Goal: Transaction & Acquisition: Purchase product/service

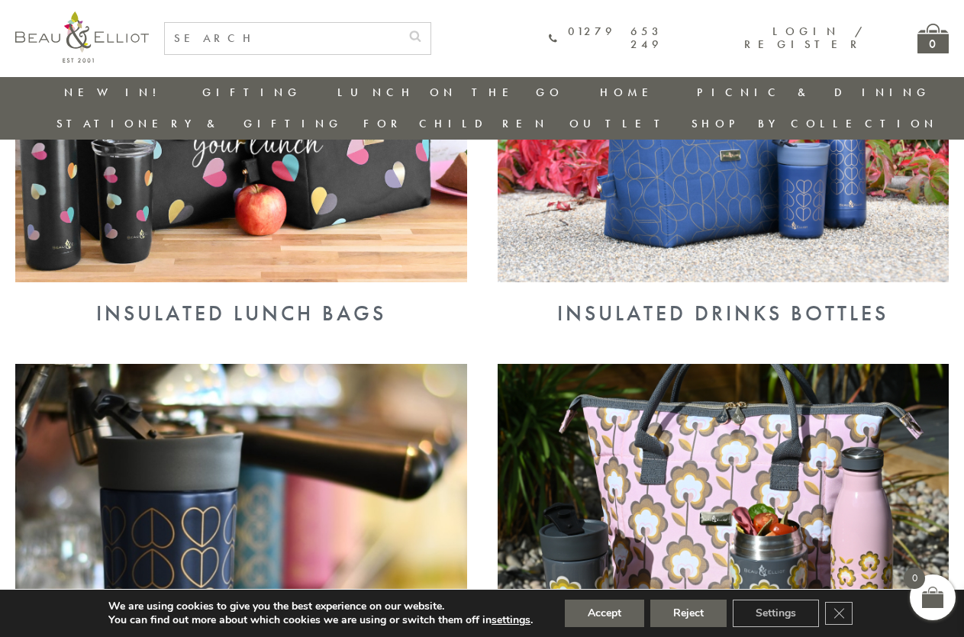
scroll to position [746, 0]
click at [675, 608] on button "Reject" at bounding box center [688, 613] width 76 height 27
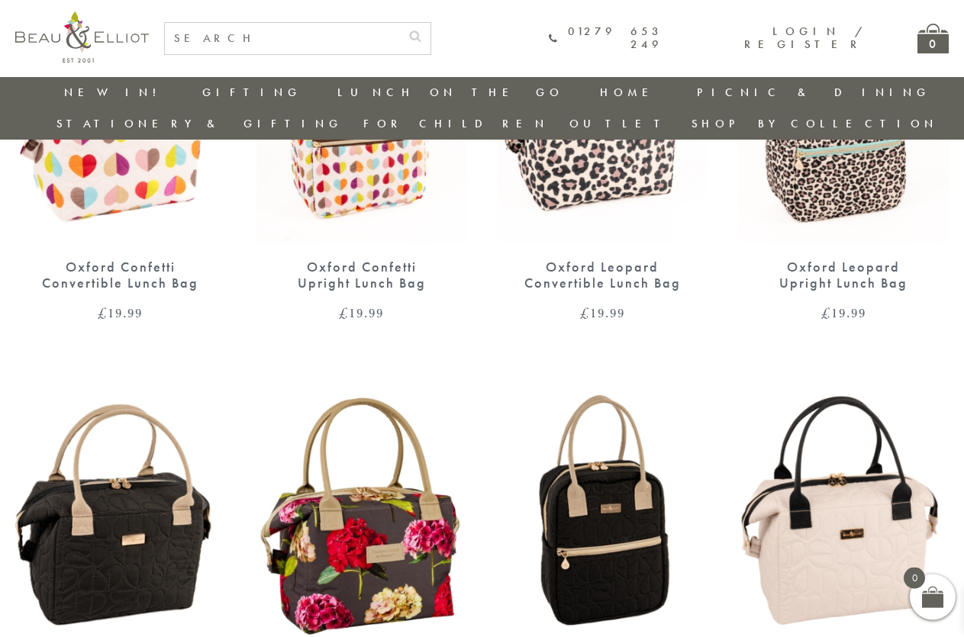
scroll to position [904, 0]
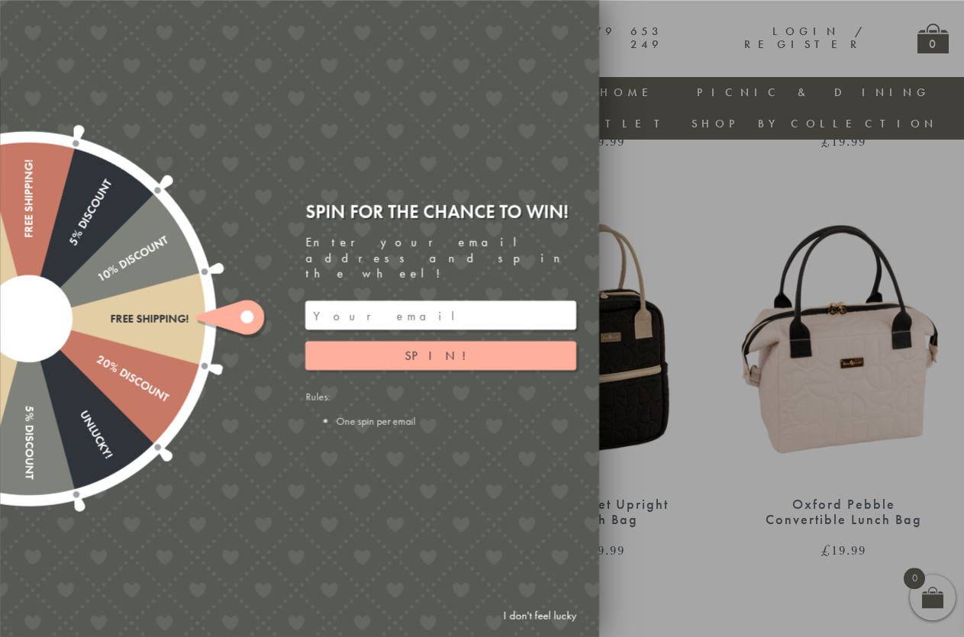
click at [316, 301] on input "email" at bounding box center [440, 315] width 271 height 29
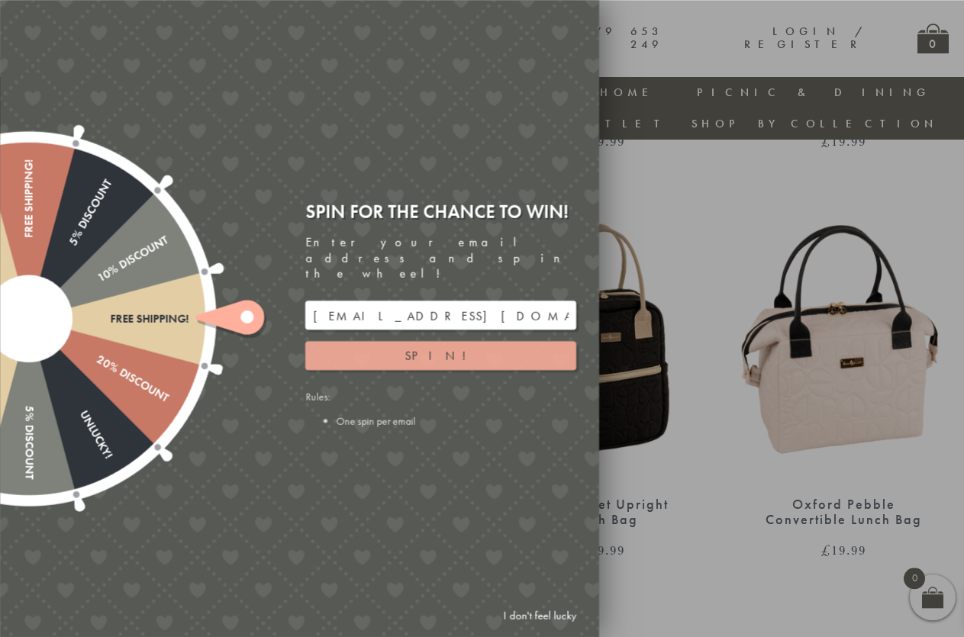
click at [442, 347] on span "Spin!" at bounding box center [441, 355] width 73 height 16
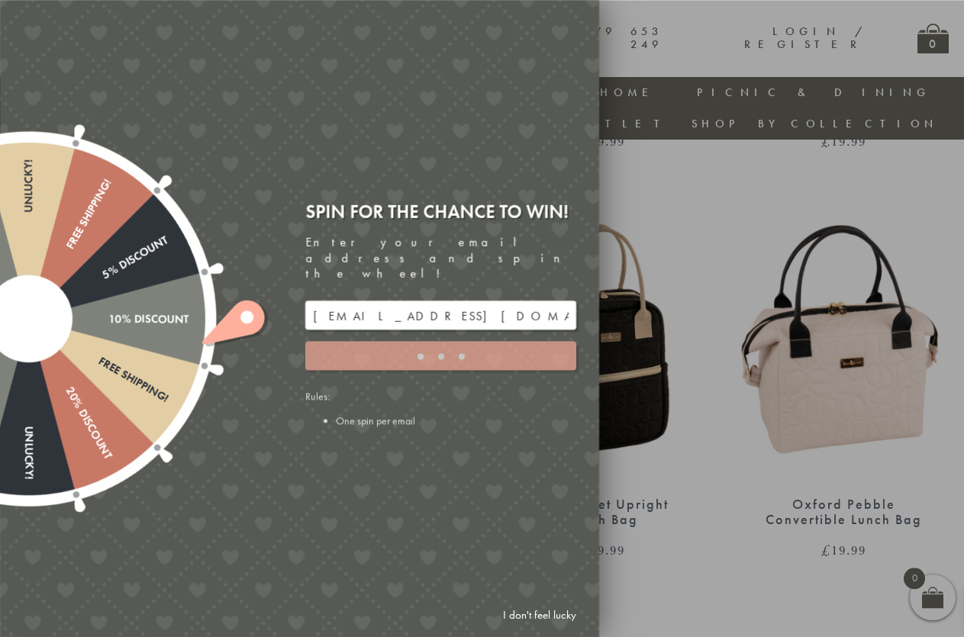
type input "5GCG59DK"
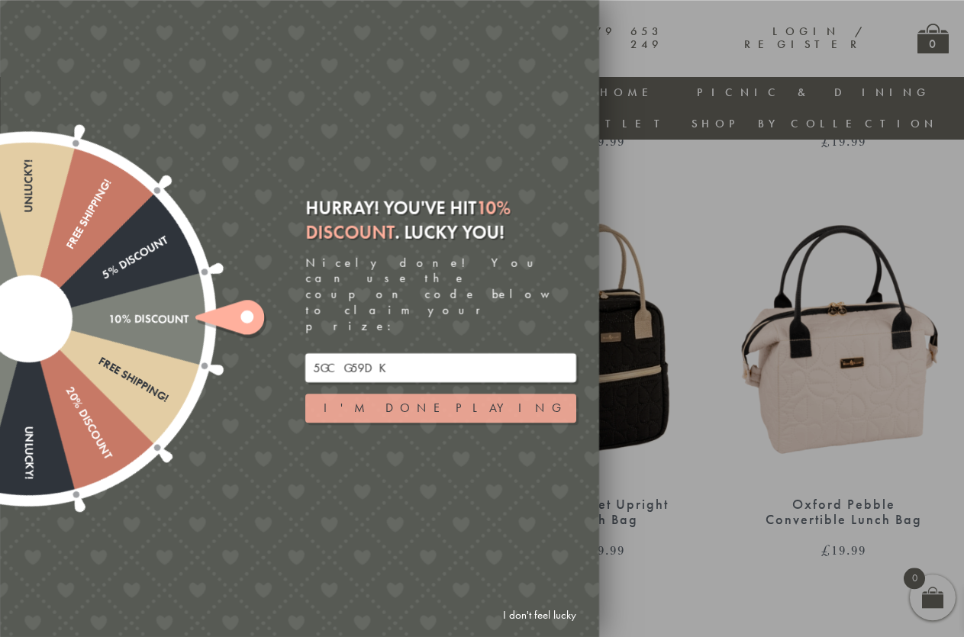
click at [421, 394] on button "I'm done playing" at bounding box center [440, 408] width 271 height 29
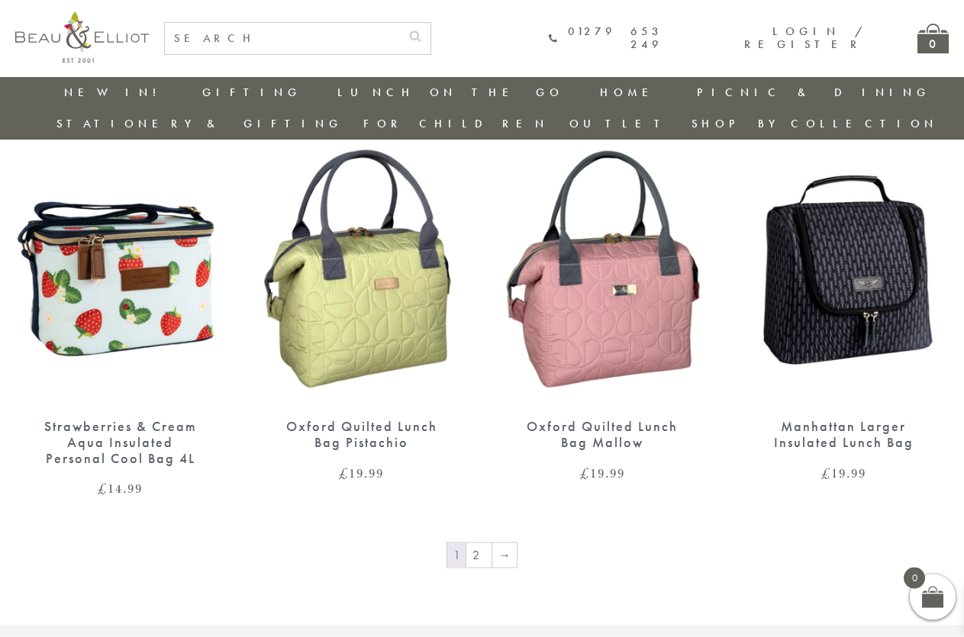
scroll to position [2461, 0]
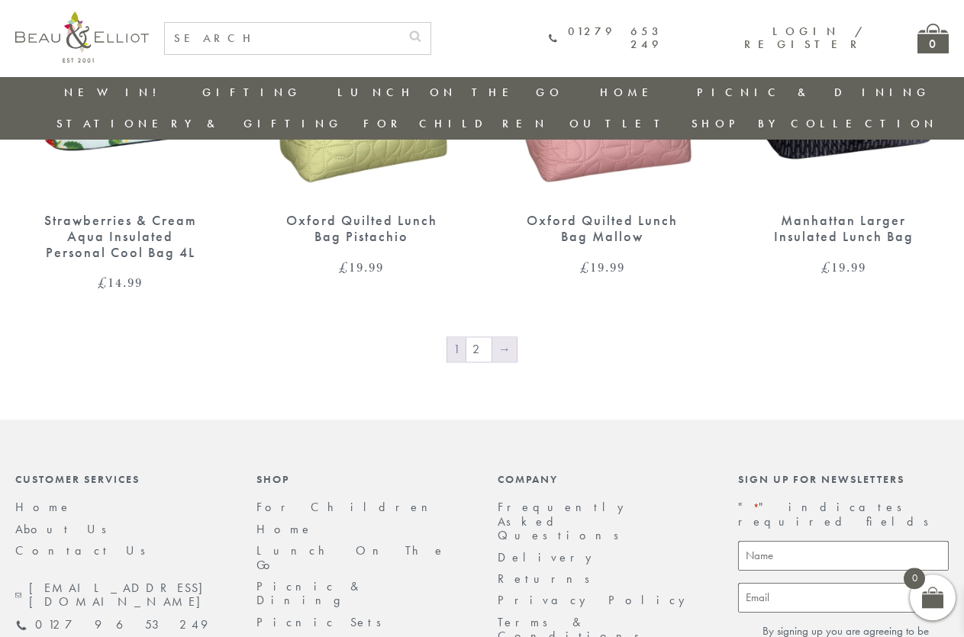
click at [498, 337] on link "→" at bounding box center [504, 349] width 24 height 24
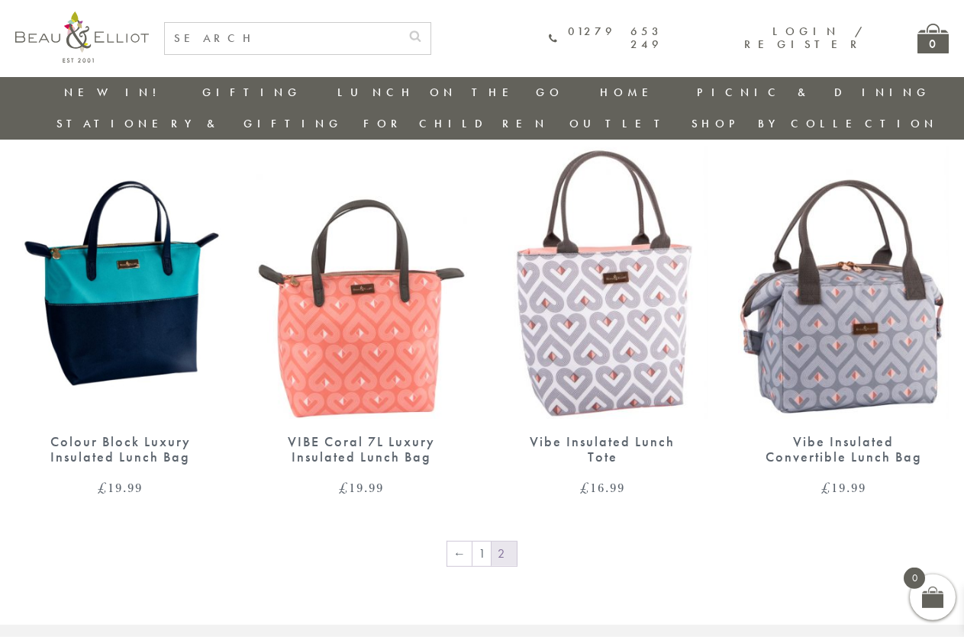
scroll to position [1883, 0]
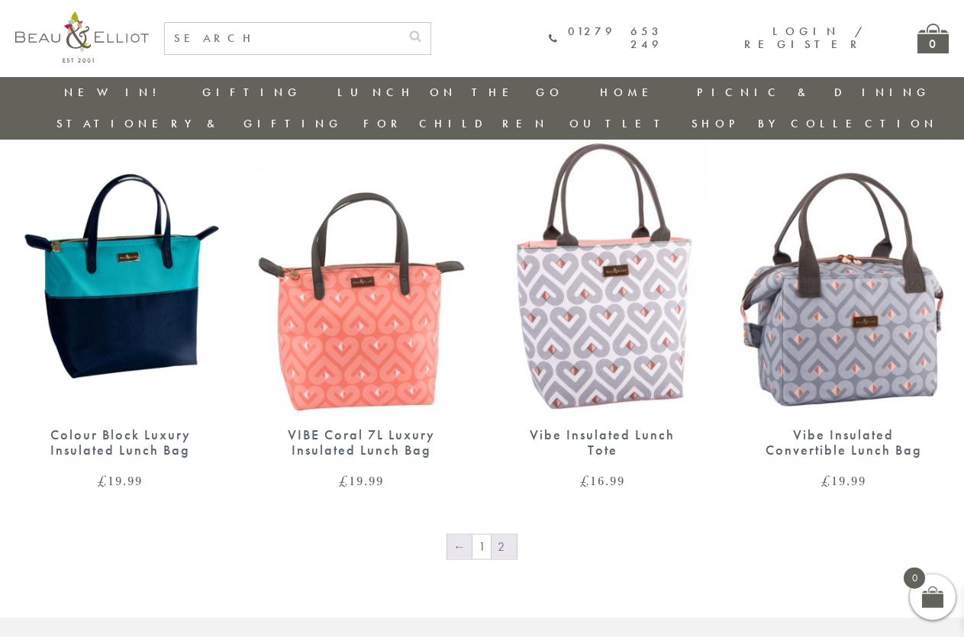
click at [460, 535] on link "←" at bounding box center [459, 547] width 24 height 24
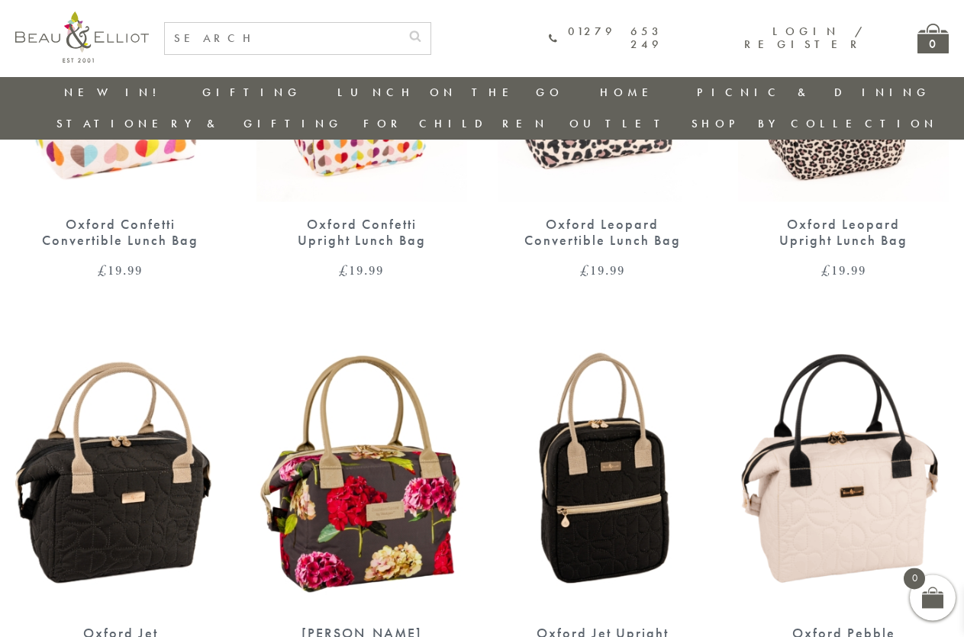
scroll to position [827, 0]
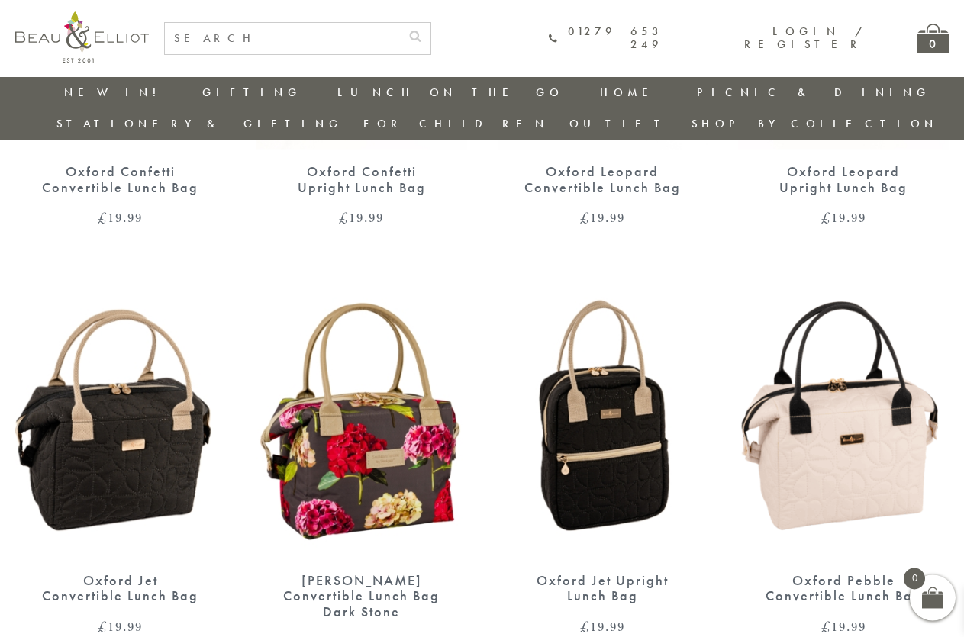
click at [376, 452] on img at bounding box center [361, 422] width 211 height 272
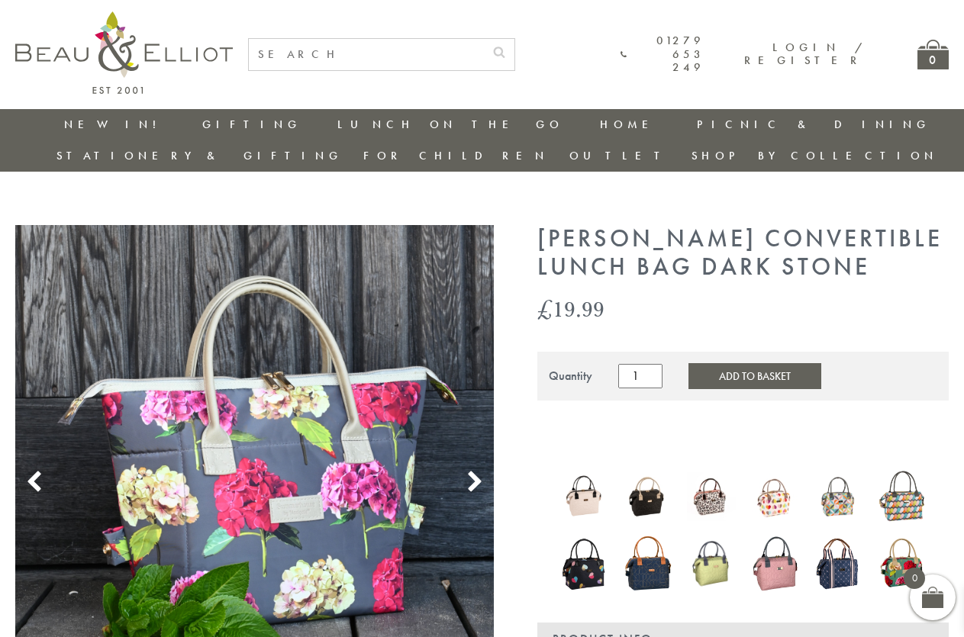
click at [475, 471] on icon at bounding box center [474, 482] width 23 height 23
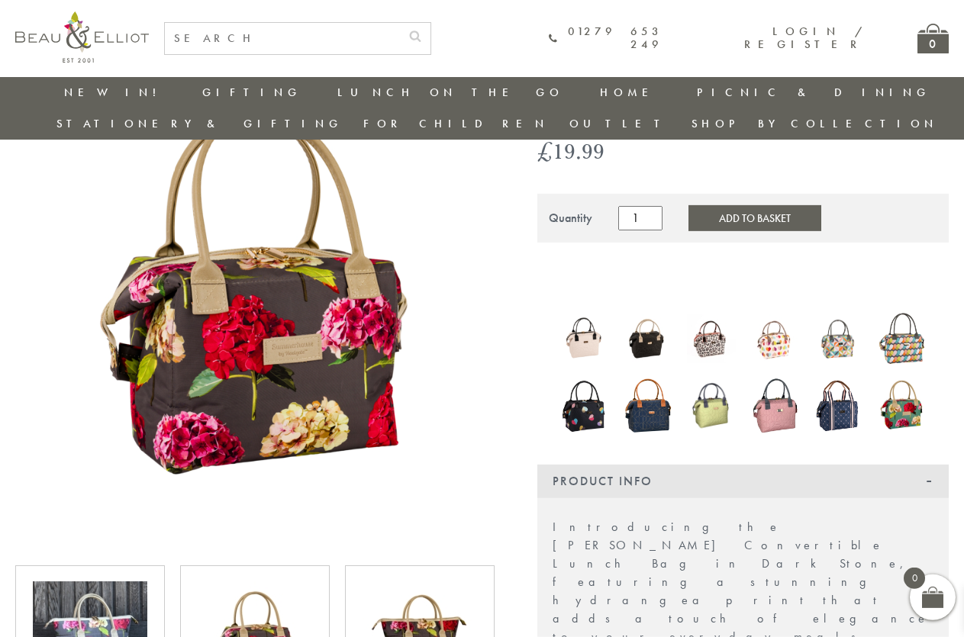
scroll to position [124, 0]
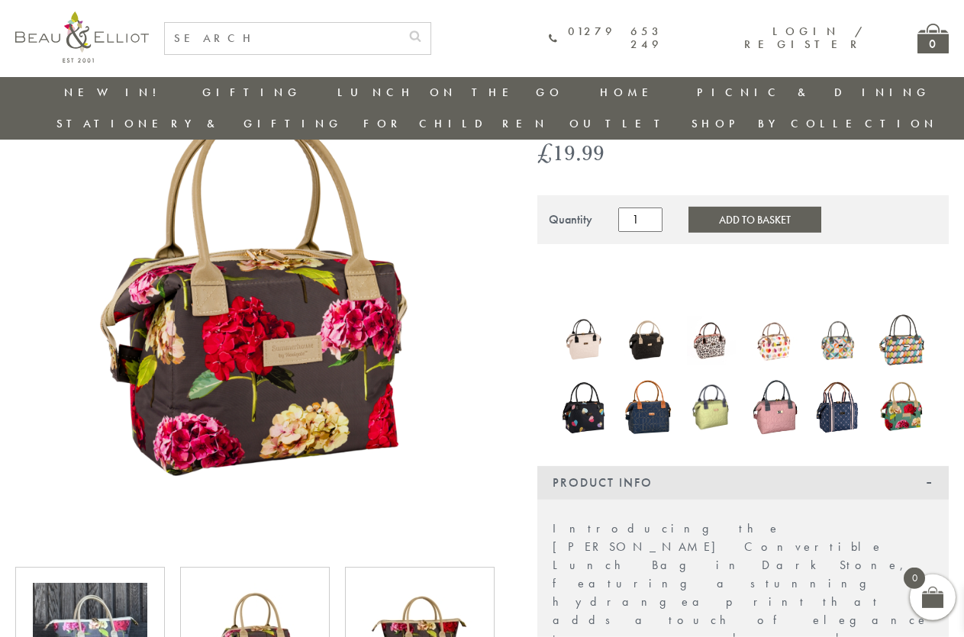
click at [836, 316] on img at bounding box center [838, 341] width 48 height 50
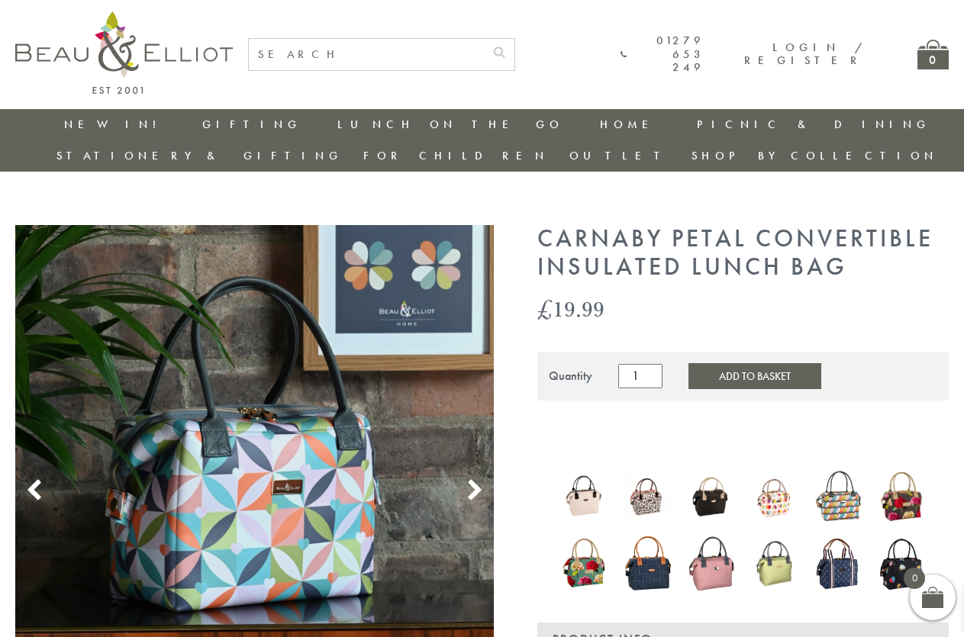
click at [470, 479] on icon at bounding box center [474, 490] width 23 height 23
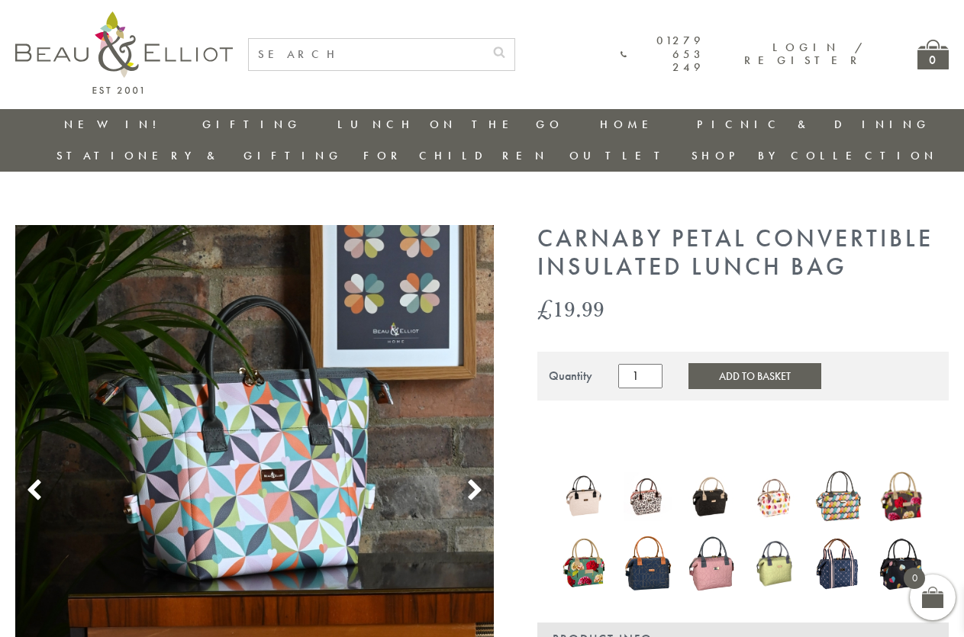
click at [471, 479] on icon at bounding box center [474, 490] width 23 height 23
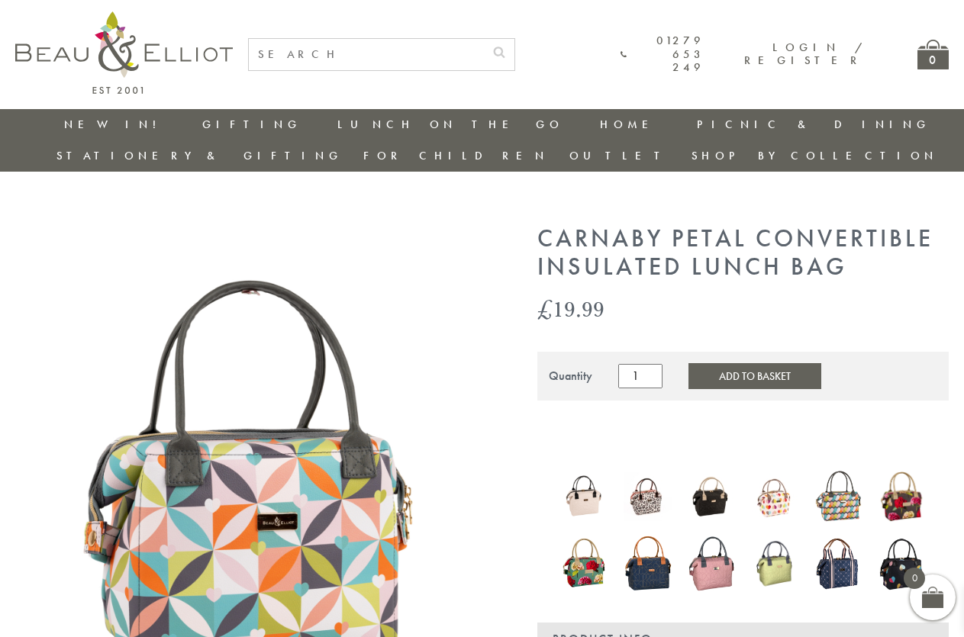
click at [343, 148] on link "Stationery & Gifting" at bounding box center [199, 155] width 286 height 15
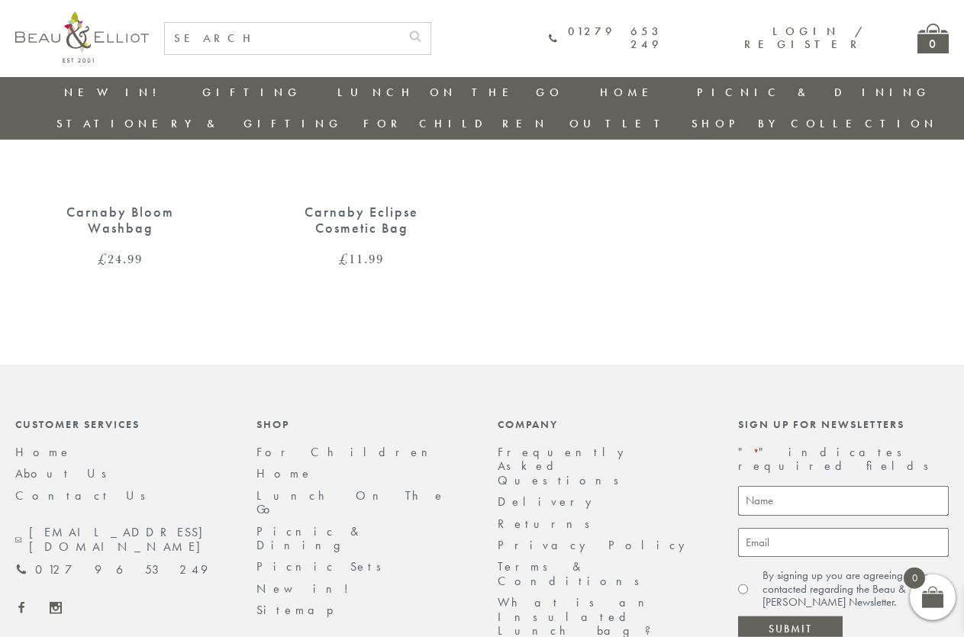
scroll to position [1613, 0]
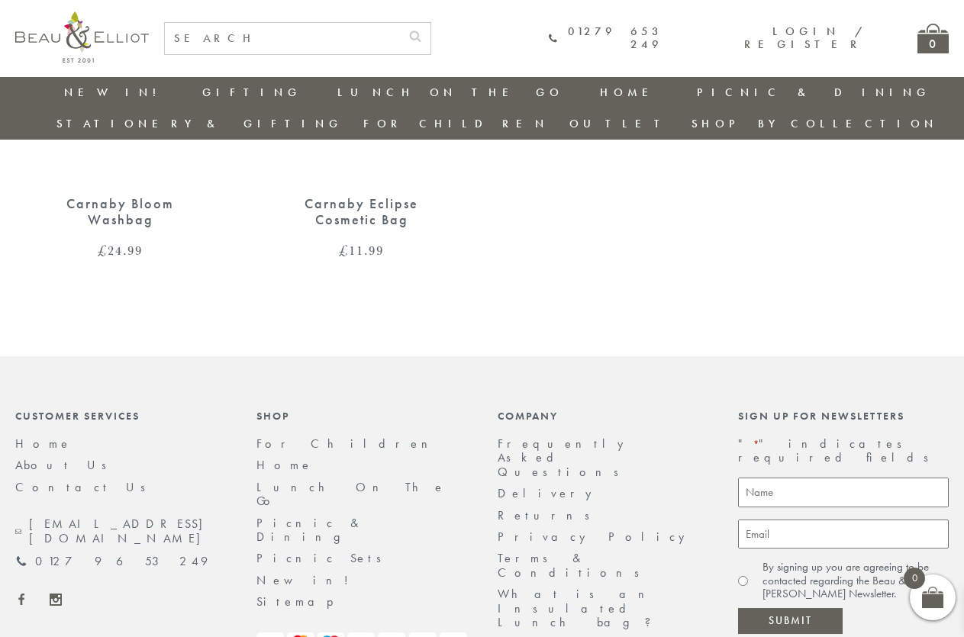
click at [522, 485] on link "Delivery" at bounding box center [549, 493] width 102 height 16
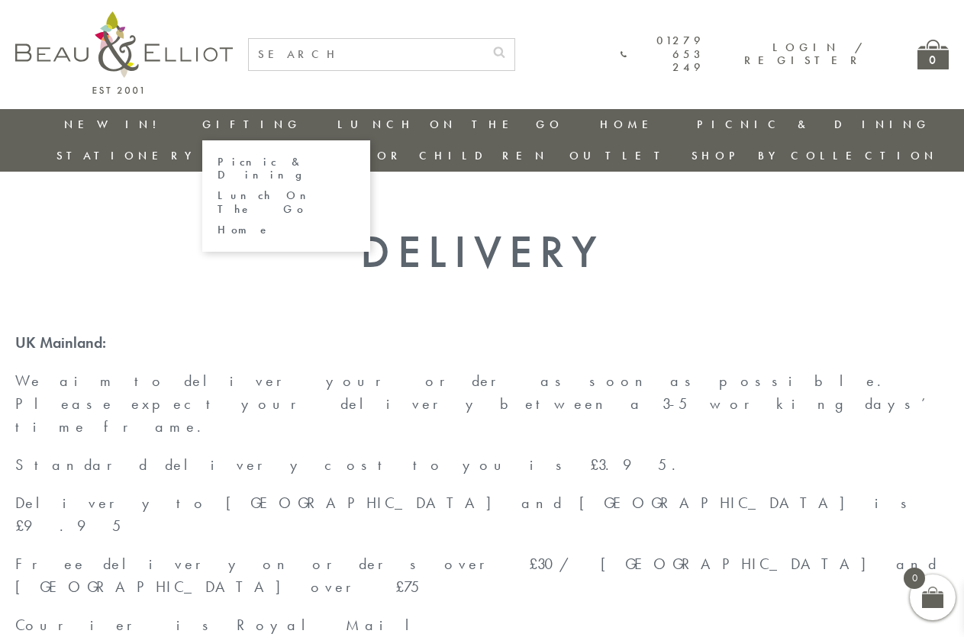
click at [202, 124] on link "Gifting" at bounding box center [251, 124] width 99 height 15
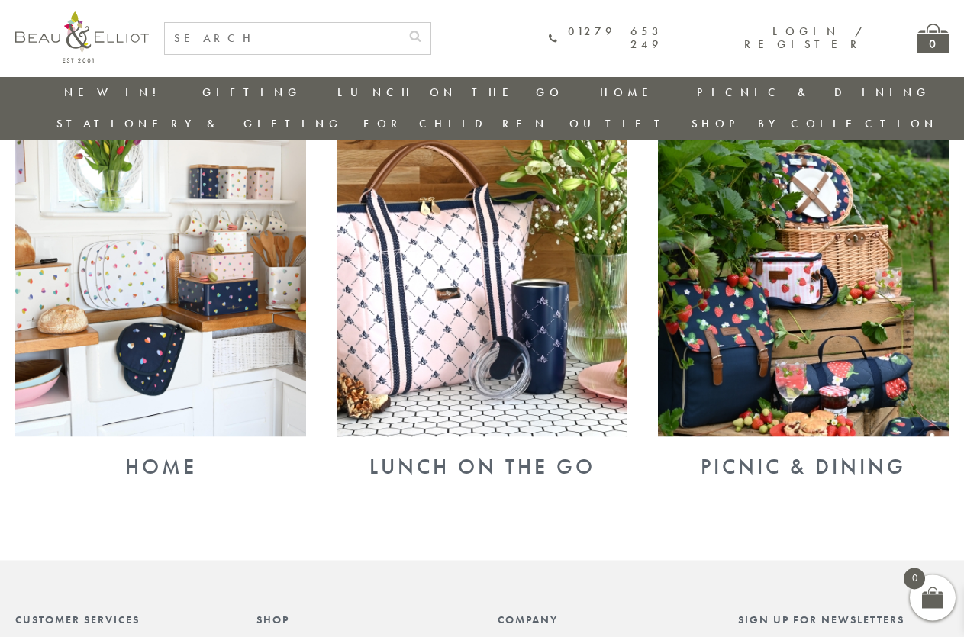
scroll to position [602, 0]
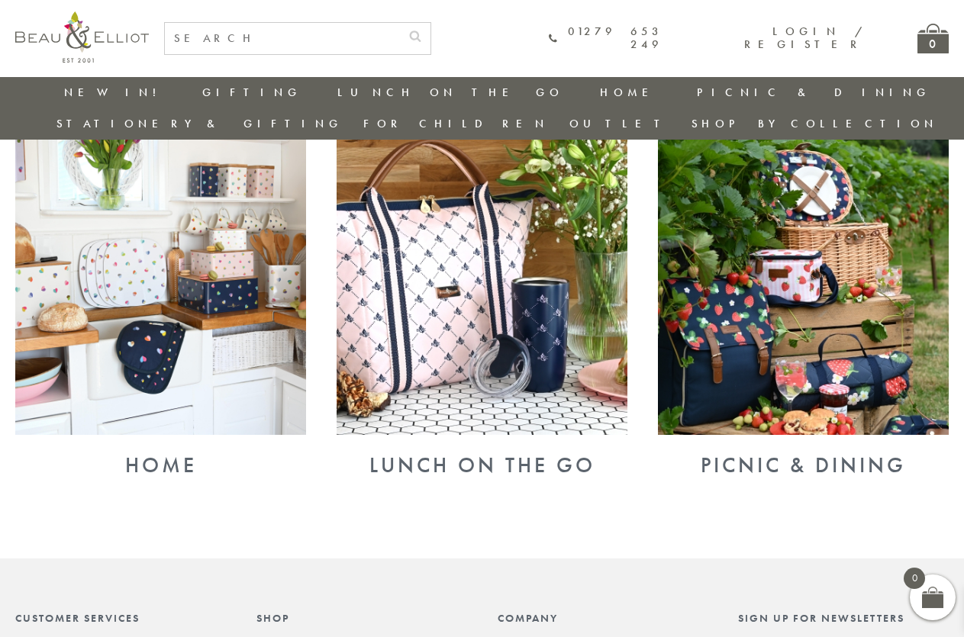
click at [542, 453] on div "Lunch On The Go" at bounding box center [482, 465] width 291 height 24
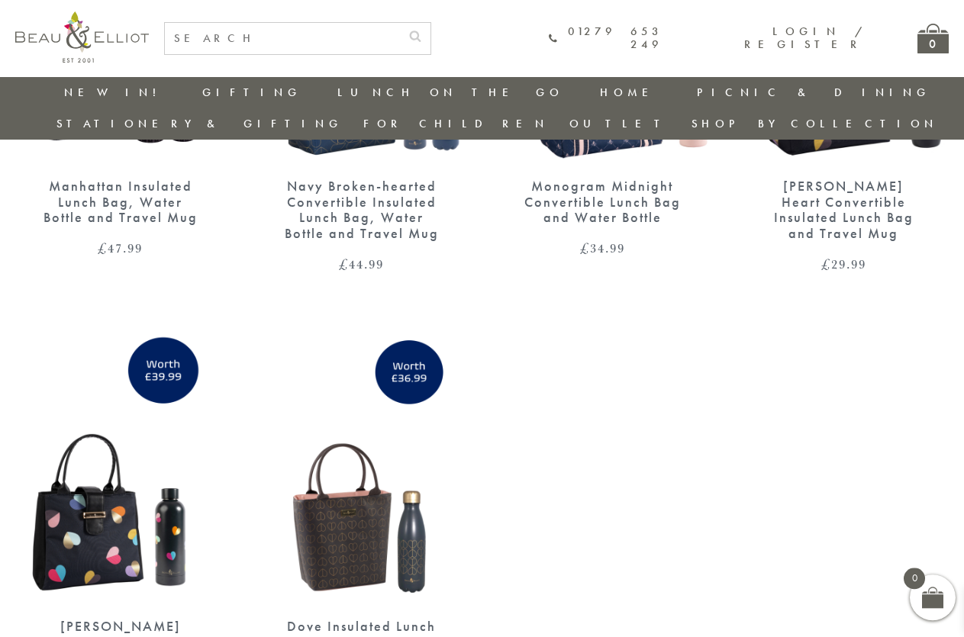
scroll to position [462, 0]
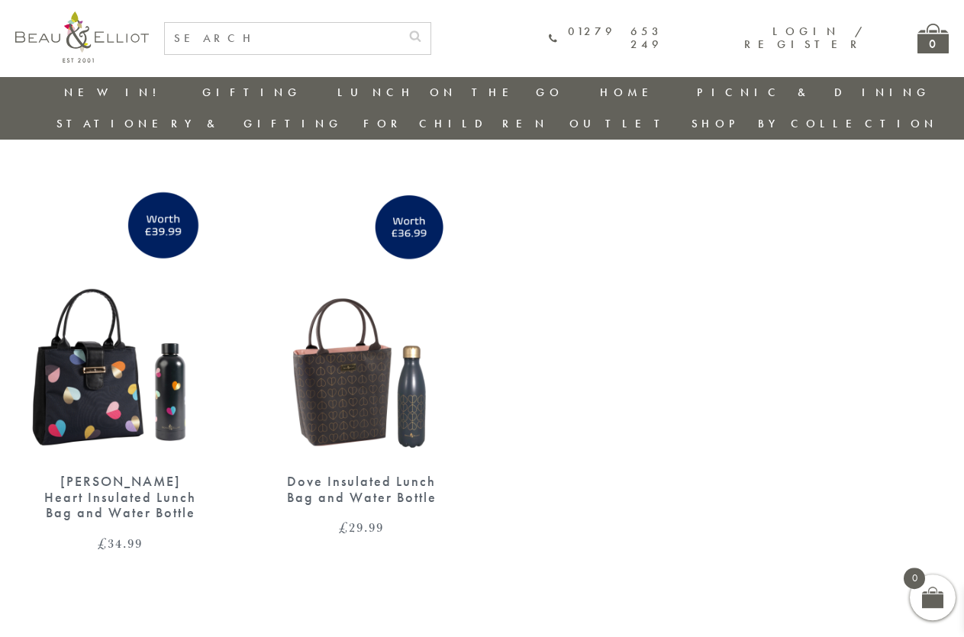
click at [353, 474] on div "Dove Insulated Lunch Bag and Water Bottle" at bounding box center [361, 489] width 157 height 31
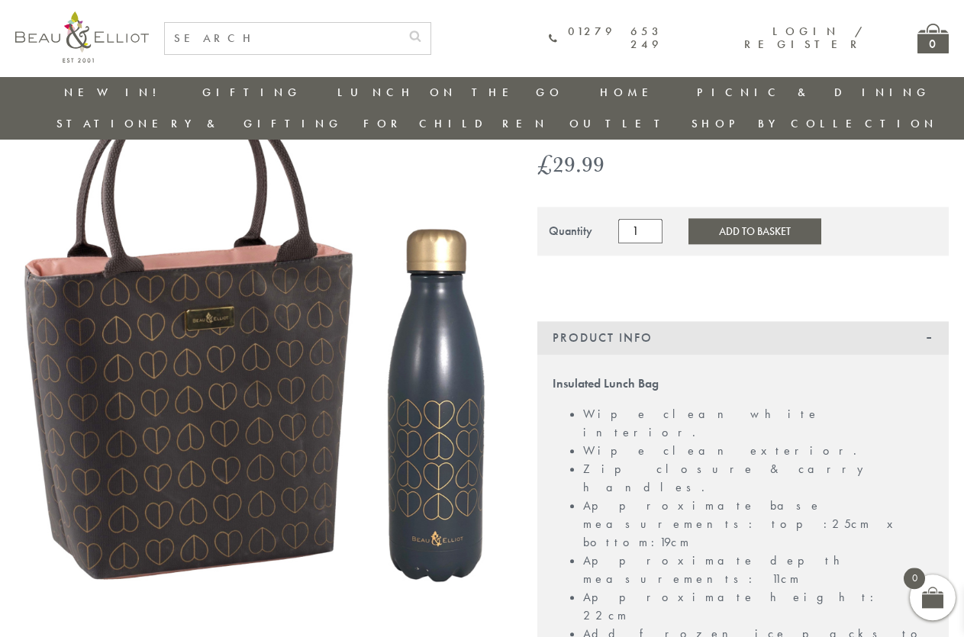
scroll to position [47, 0]
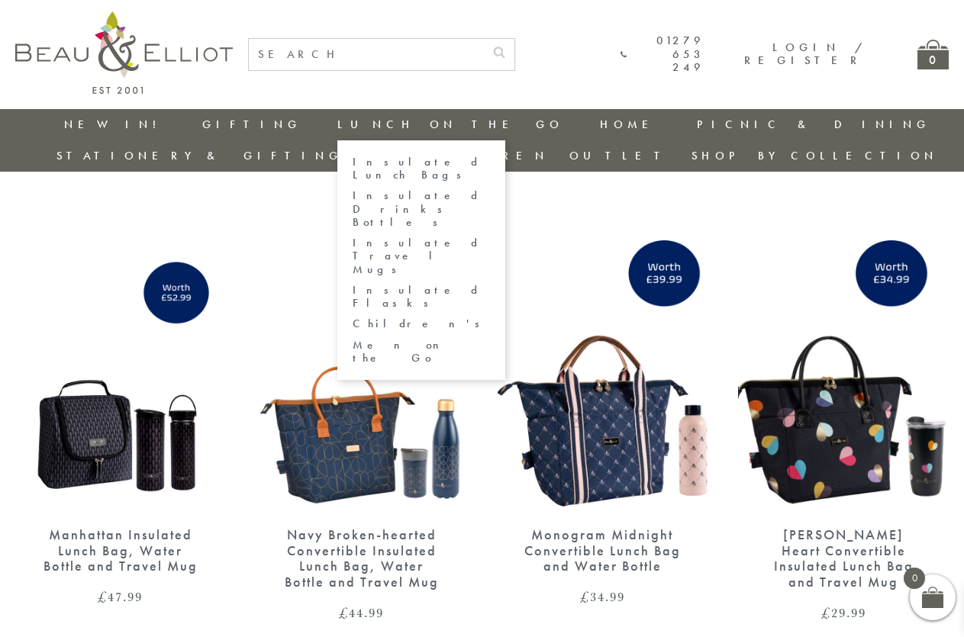
click at [353, 162] on link "Insulated Lunch Bags" at bounding box center [421, 169] width 137 height 27
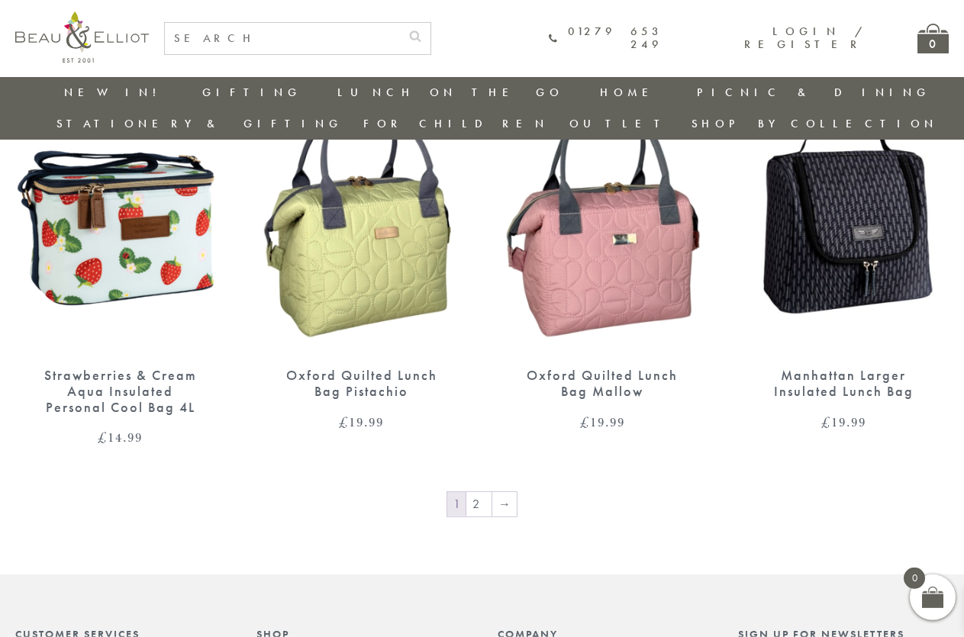
scroll to position [2319, 0]
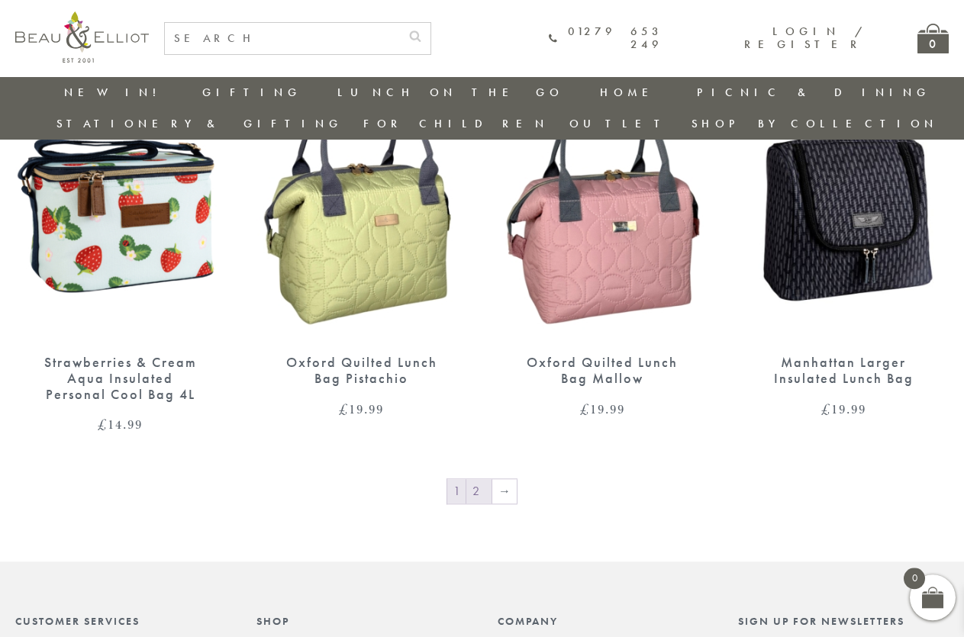
click at [472, 479] on link "2" at bounding box center [478, 491] width 25 height 24
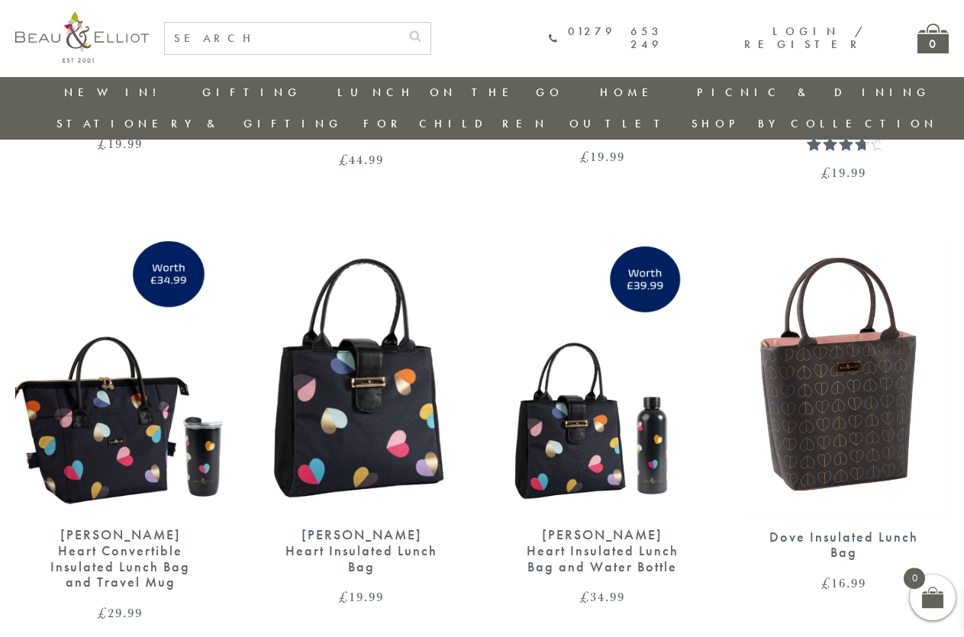
scroll to position [992, 0]
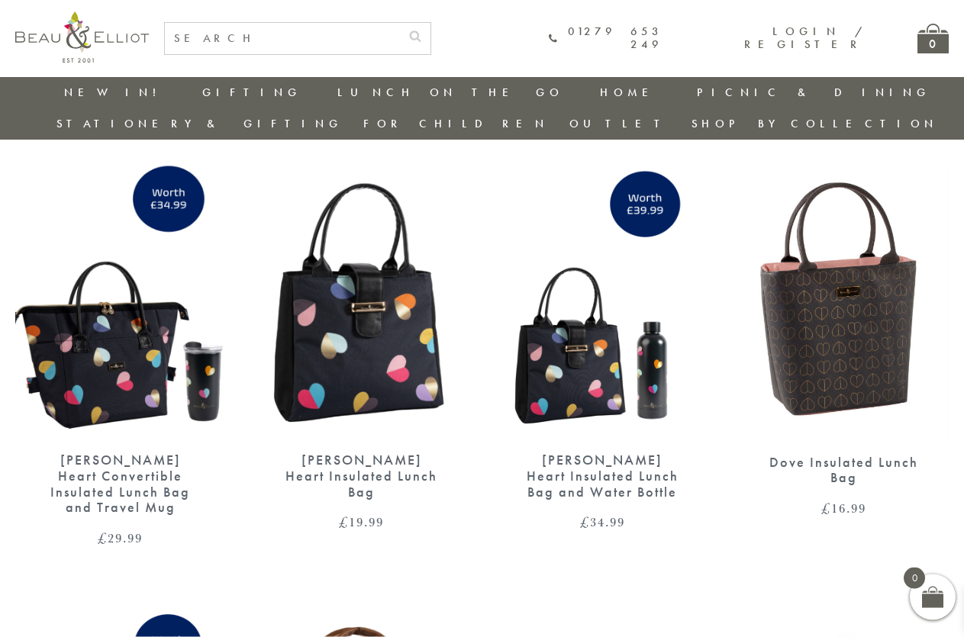
click at [830, 455] on div "Dove Insulated Lunch Bag" at bounding box center [843, 470] width 157 height 31
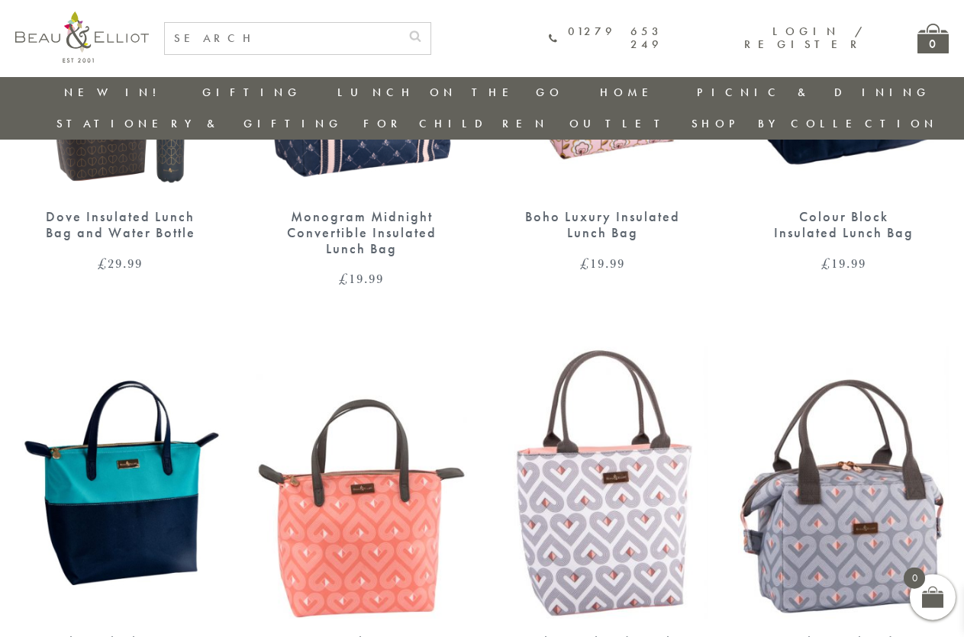
scroll to position [1742, 0]
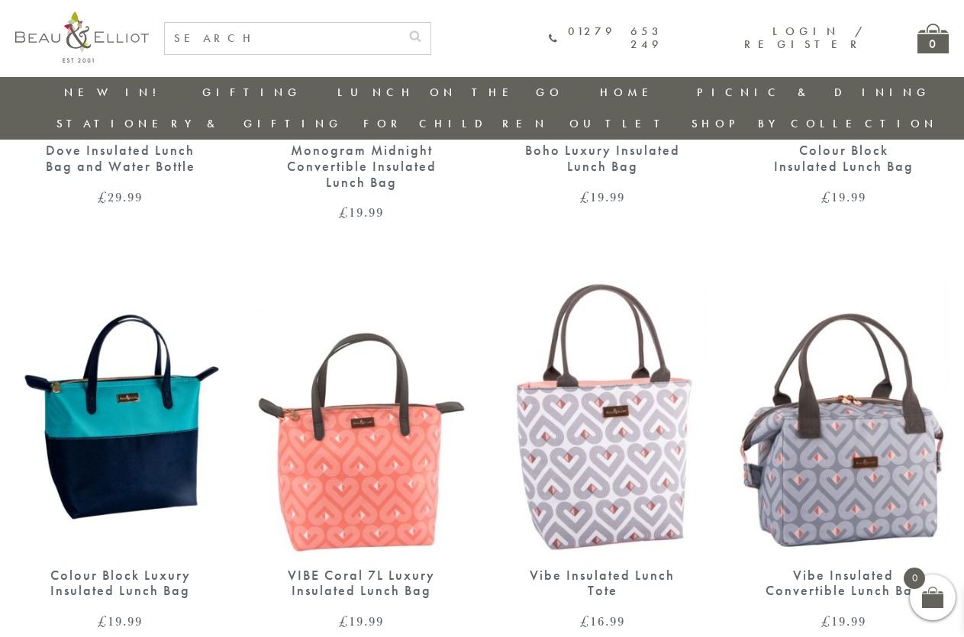
click at [379, 568] on div "VIBE Coral 7L Luxury Insulated Lunch Bag" at bounding box center [361, 583] width 157 height 31
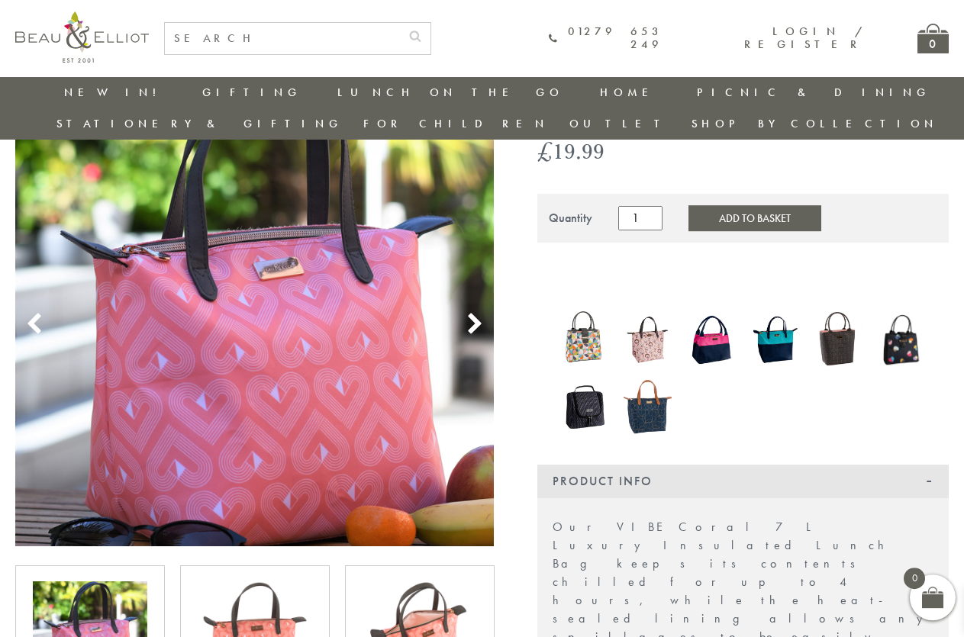
scroll to position [124, 0]
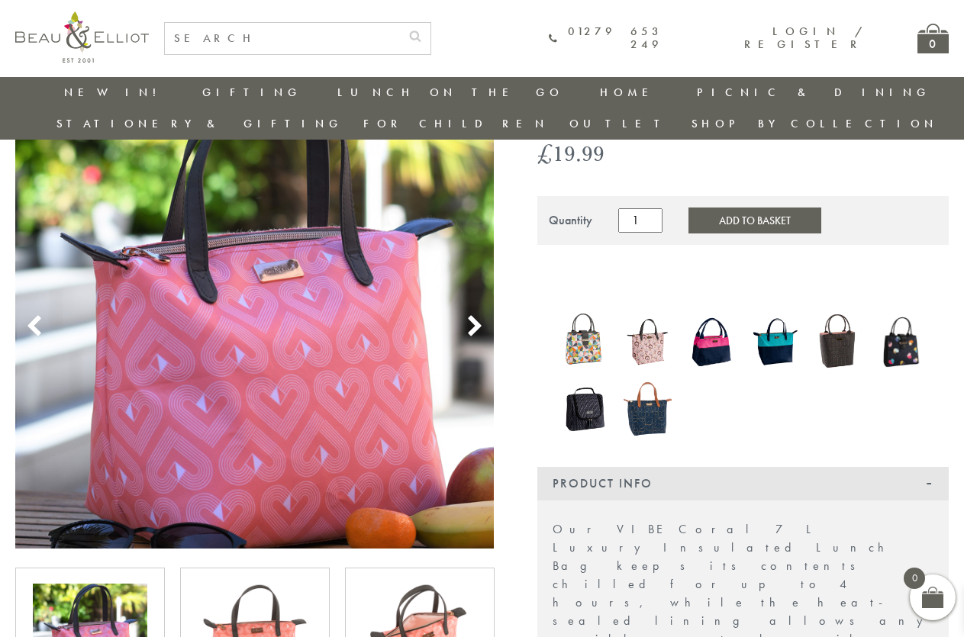
click at [470, 315] on icon at bounding box center [474, 326] width 23 height 23
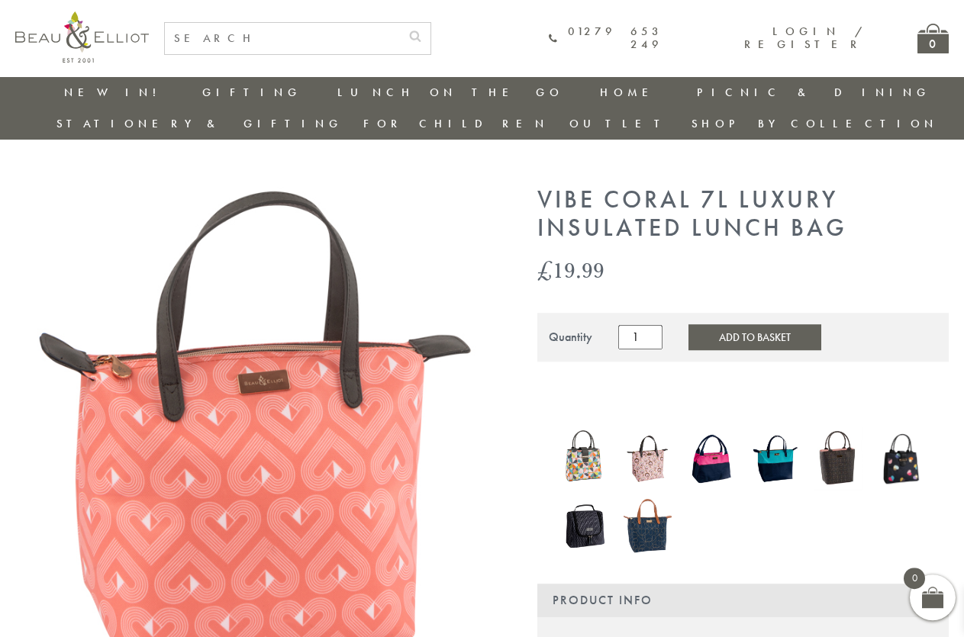
scroll to position [0, 0]
